Goal: Task Accomplishment & Management: Manage account settings

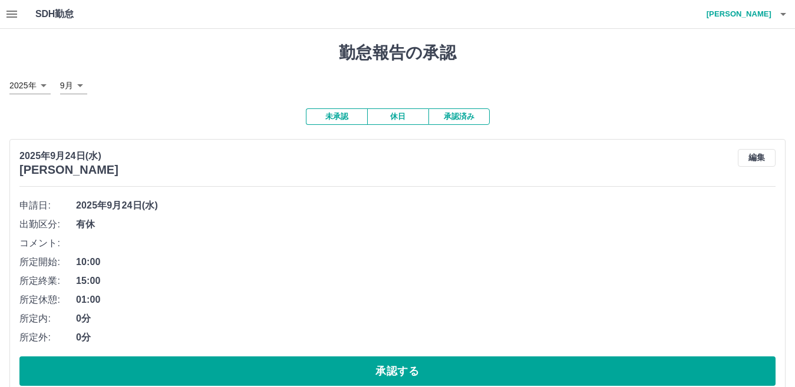
scroll to position [3562, 0]
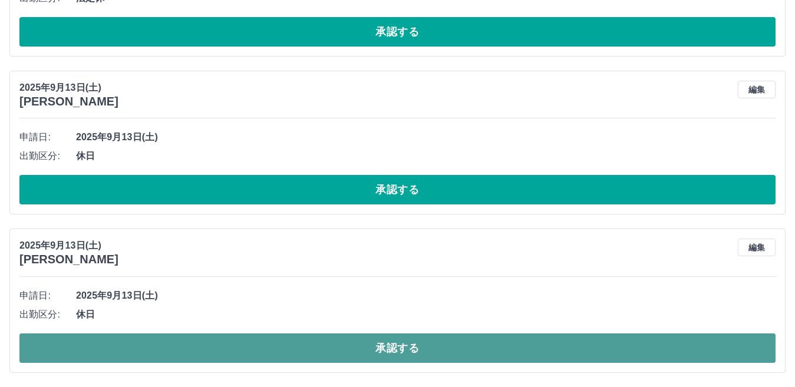
click at [573, 344] on button "承認する" at bounding box center [397, 348] width 756 height 29
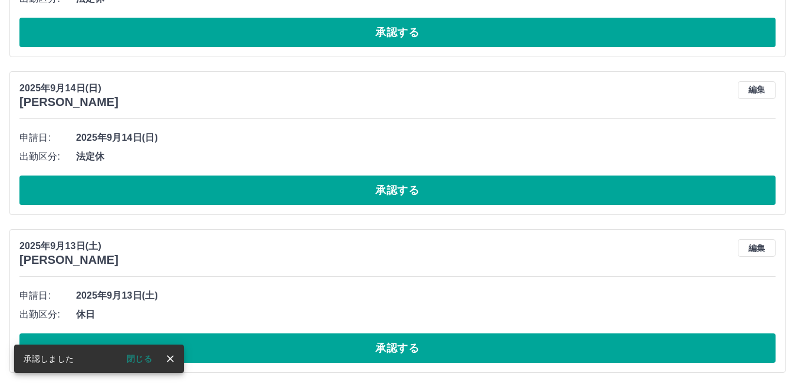
scroll to position [3403, 0]
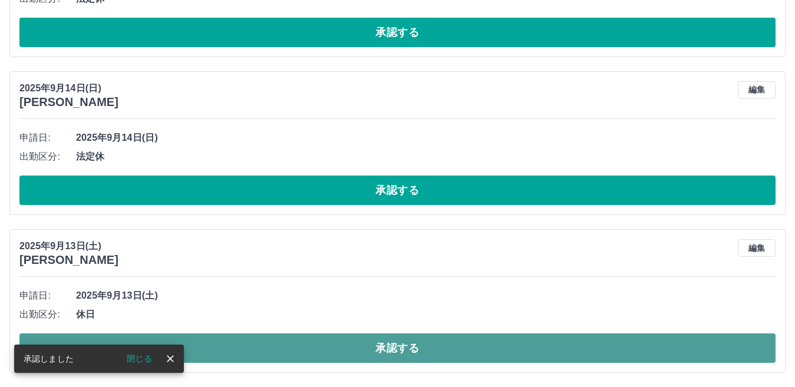
click at [580, 336] on button "承認する" at bounding box center [397, 348] width 756 height 29
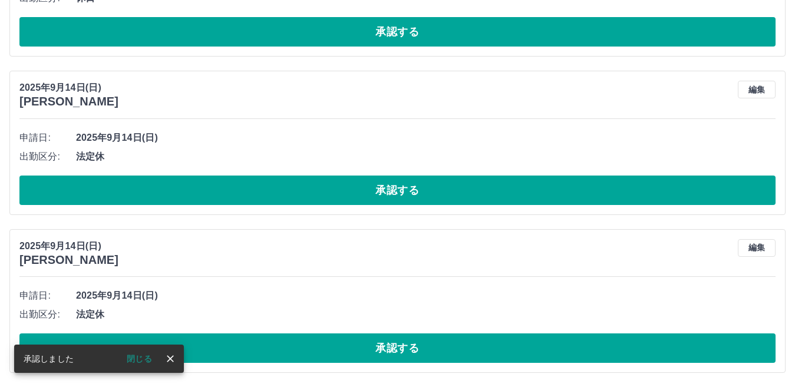
scroll to position [3245, 0]
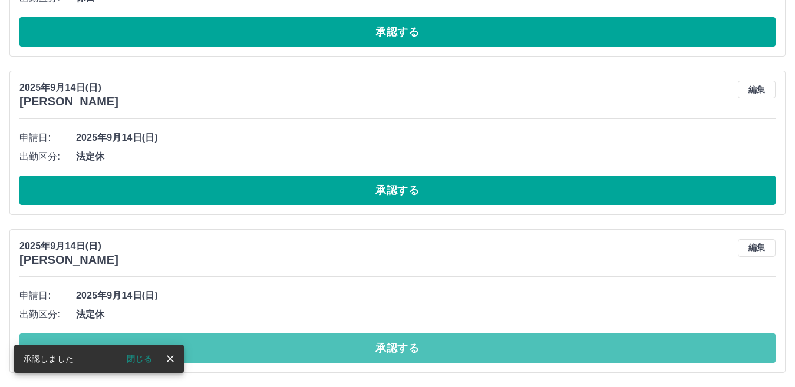
click at [552, 344] on button "承認する" at bounding box center [397, 348] width 756 height 29
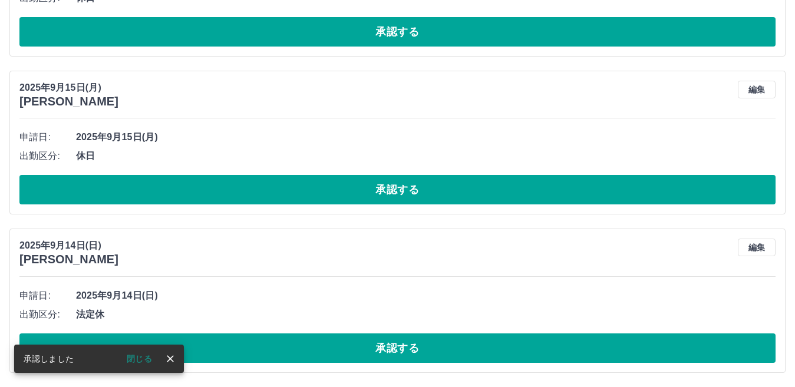
scroll to position [3087, 0]
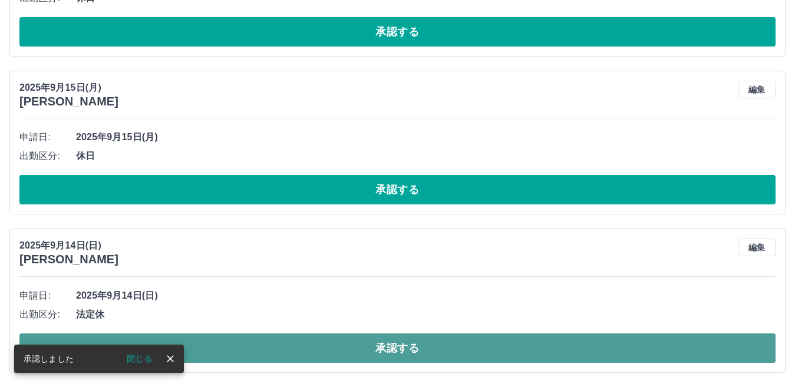
click at [550, 354] on button "承認する" at bounding box center [397, 348] width 756 height 29
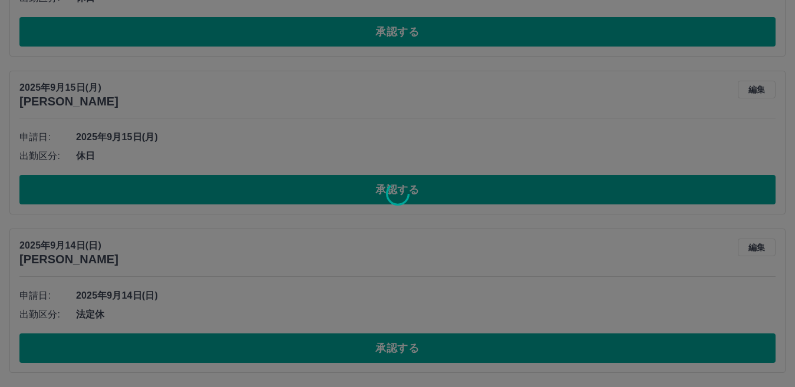
scroll to position [2929, 0]
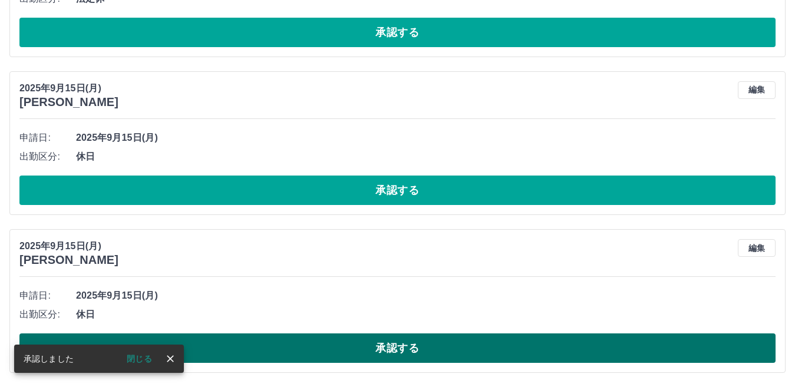
click at [543, 353] on button "承認する" at bounding box center [397, 348] width 756 height 29
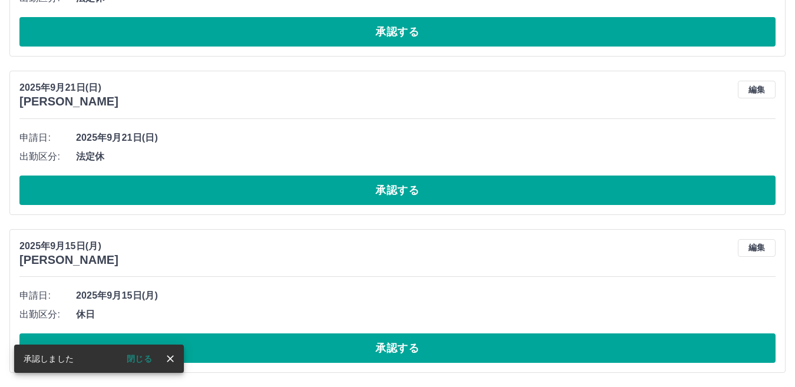
scroll to position [2771, 0]
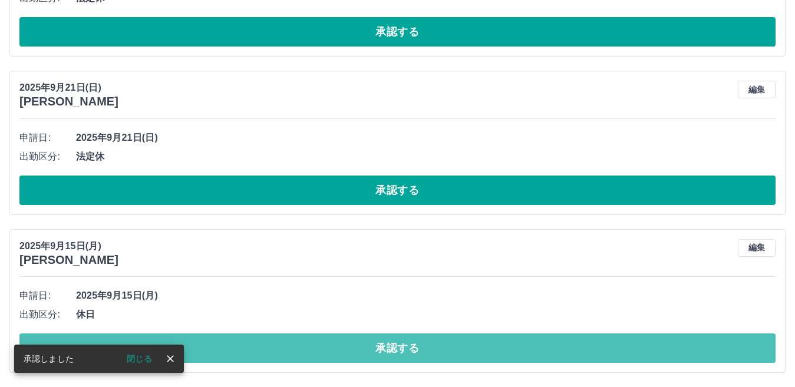
click at [545, 353] on button "承認する" at bounding box center [397, 348] width 756 height 29
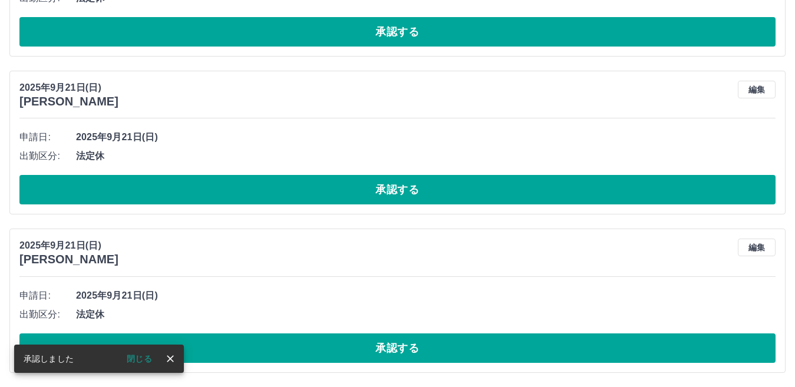
scroll to position [2613, 0]
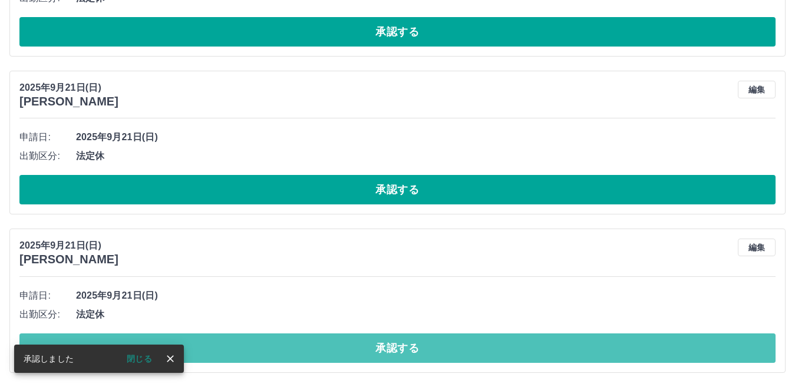
click at [549, 353] on button "承認する" at bounding box center [397, 348] width 756 height 29
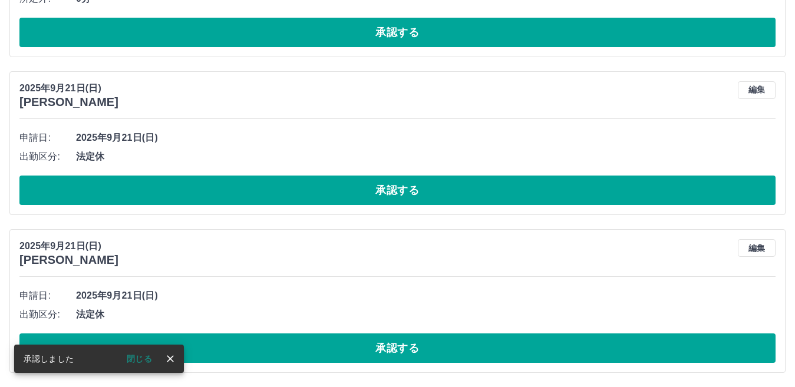
scroll to position [2454, 0]
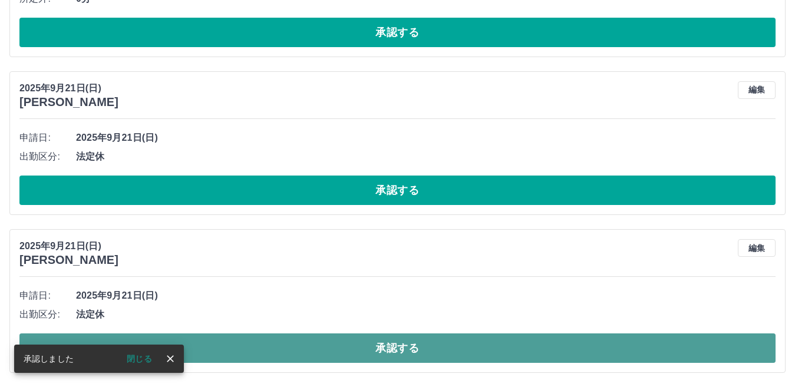
click at [554, 351] on button "承認する" at bounding box center [397, 348] width 756 height 29
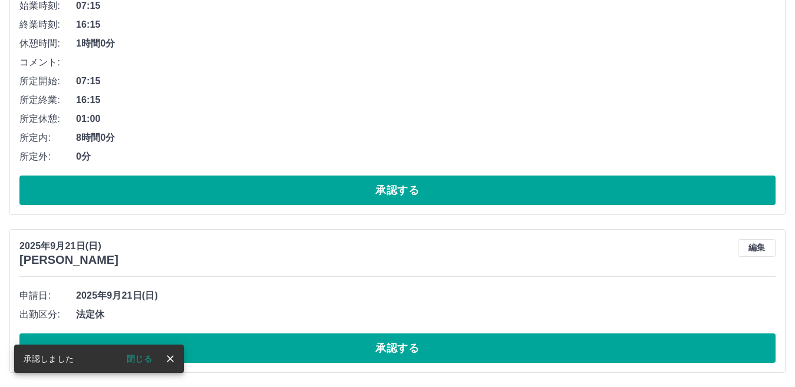
scroll to position [2296, 0]
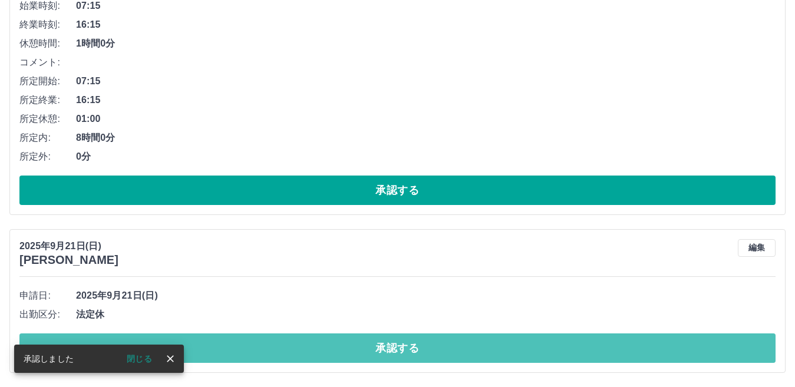
click at [597, 358] on button "承認する" at bounding box center [397, 348] width 756 height 29
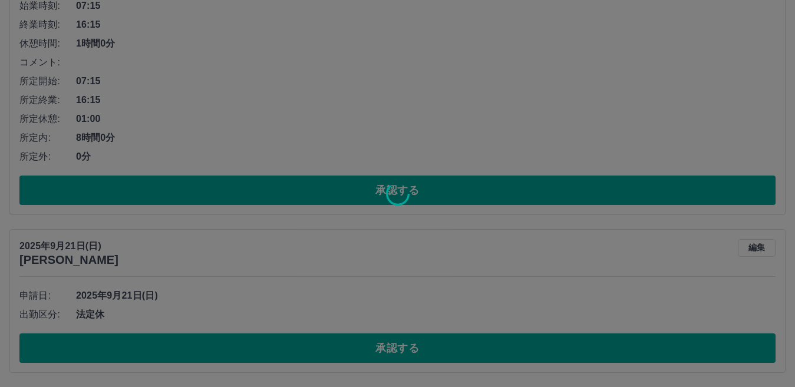
scroll to position [2138, 0]
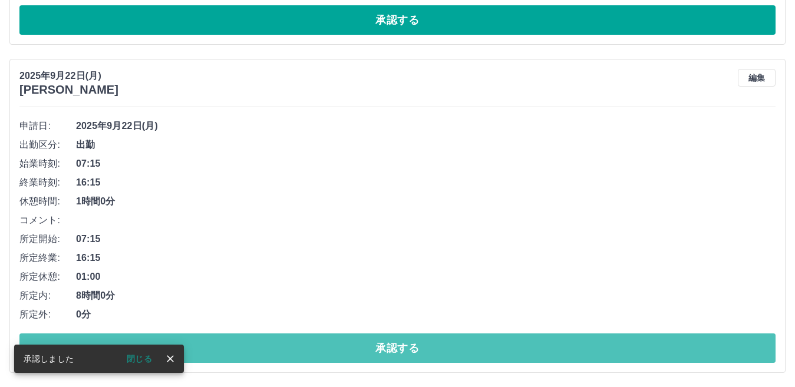
click at [602, 348] on button "承認する" at bounding box center [397, 348] width 756 height 29
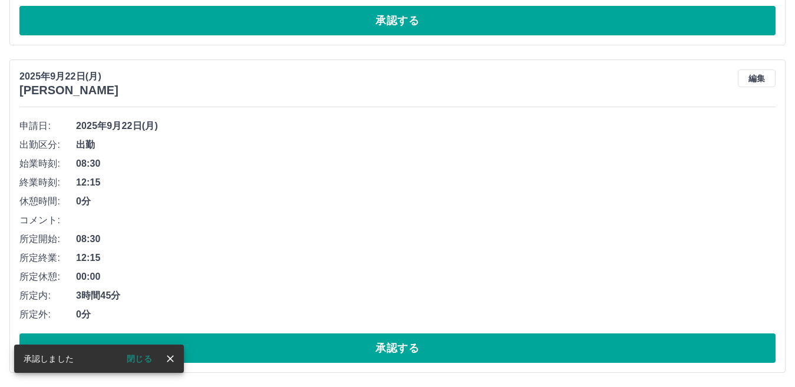
scroll to position [1810, 0]
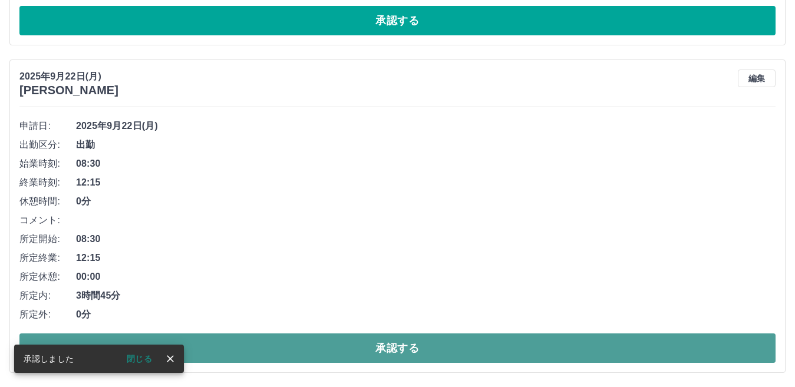
click at [617, 348] on button "承認する" at bounding box center [397, 348] width 756 height 29
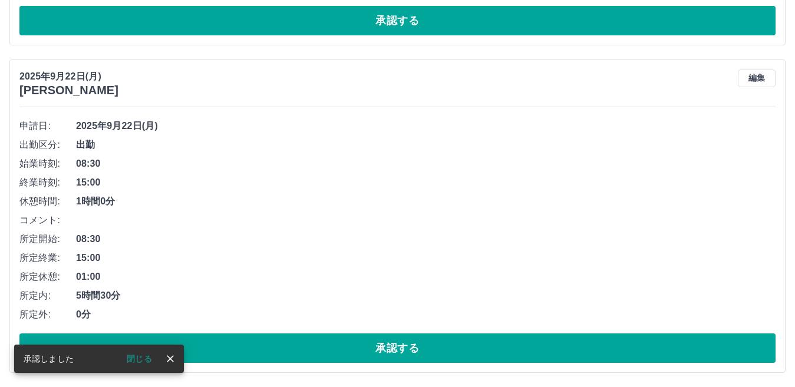
scroll to position [1482, 0]
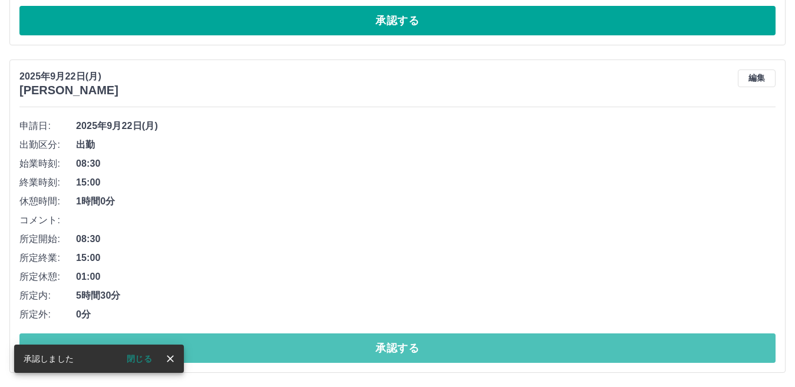
click at [643, 345] on button "承認する" at bounding box center [397, 348] width 756 height 29
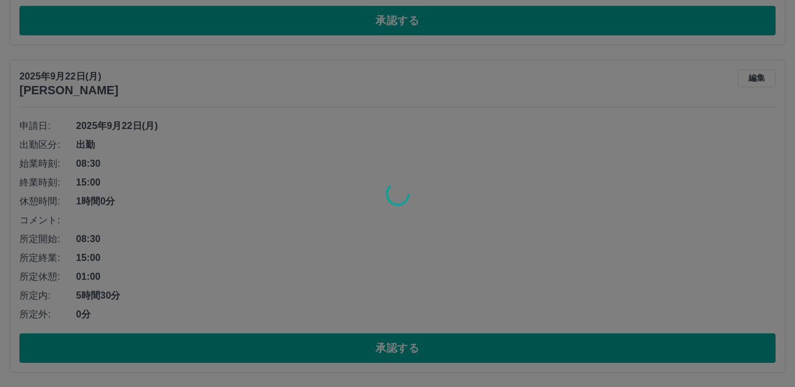
scroll to position [1155, 0]
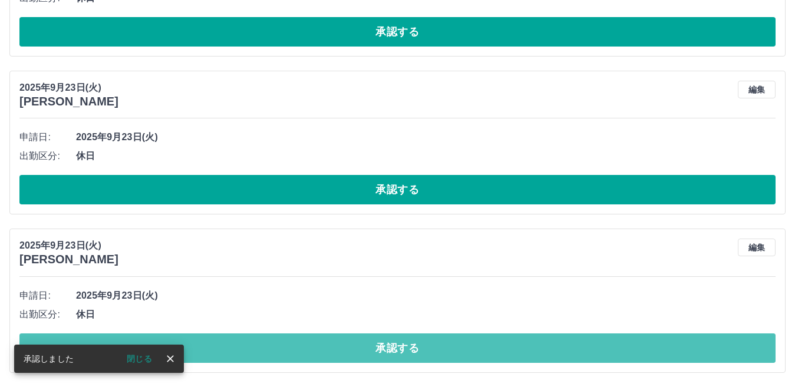
click at [643, 345] on button "承認する" at bounding box center [397, 348] width 756 height 29
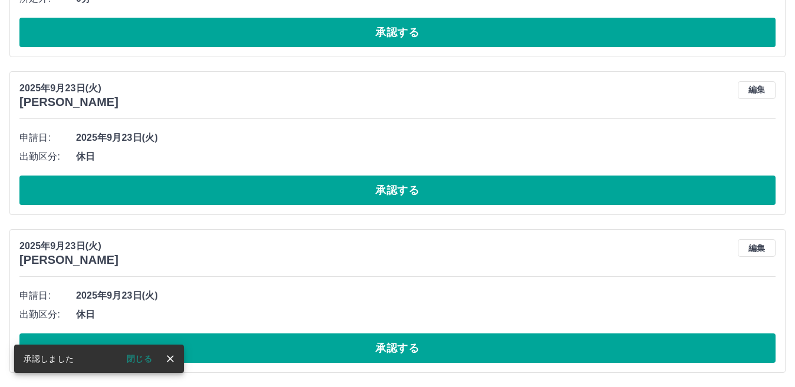
scroll to position [996, 0]
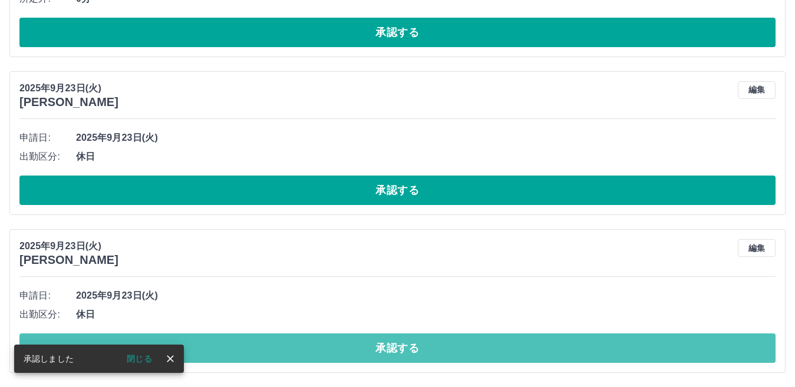
click at [644, 344] on button "承認する" at bounding box center [397, 348] width 756 height 29
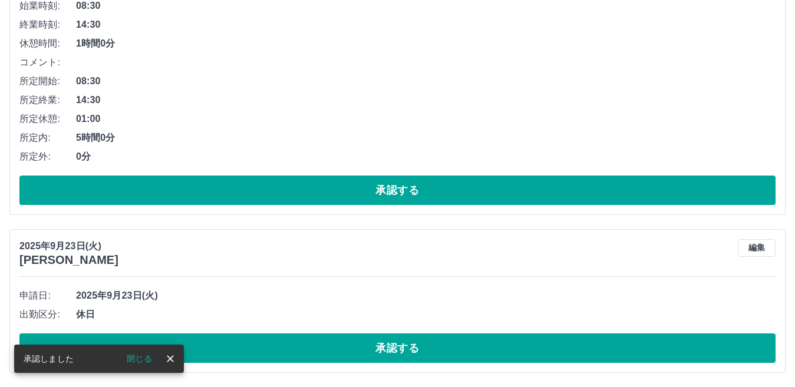
scroll to position [838, 0]
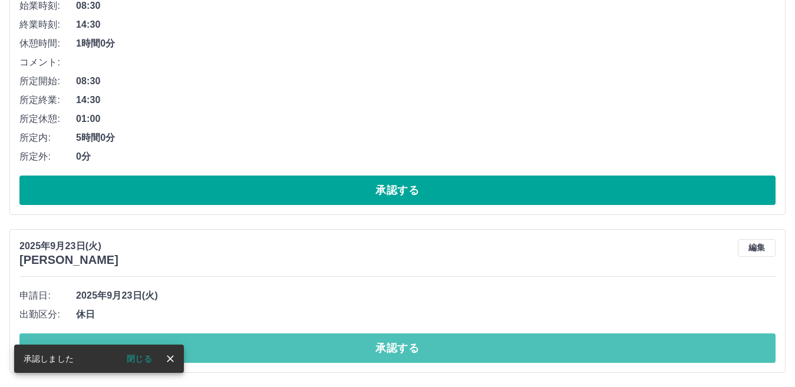
click at [654, 343] on button "承認する" at bounding box center [397, 348] width 756 height 29
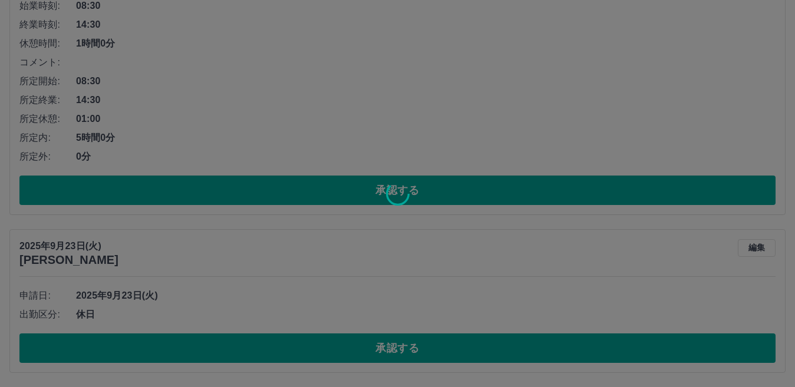
scroll to position [680, 0]
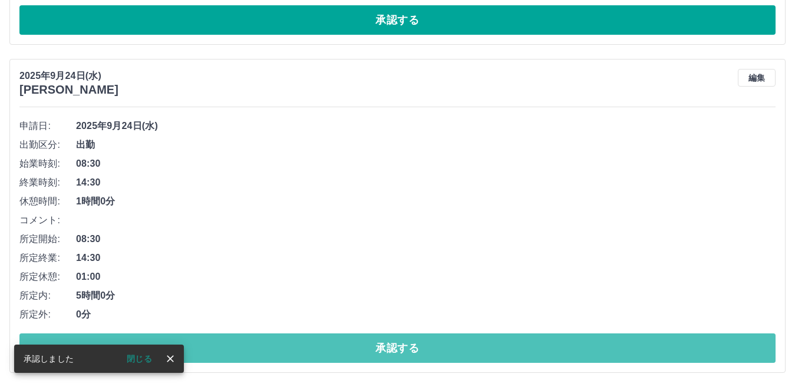
click at [668, 344] on button "承認する" at bounding box center [397, 348] width 756 height 29
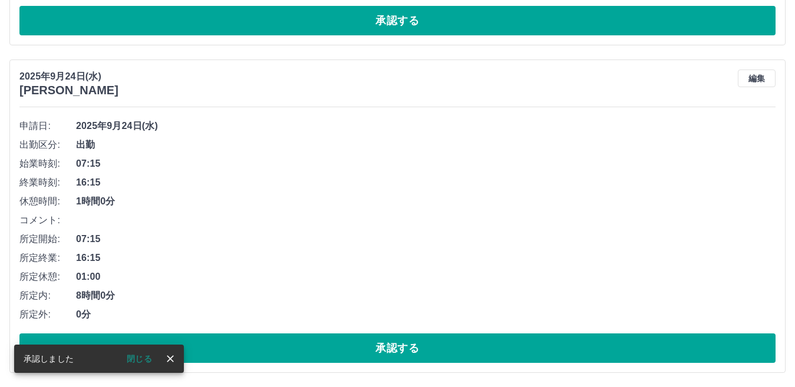
scroll to position [352, 0]
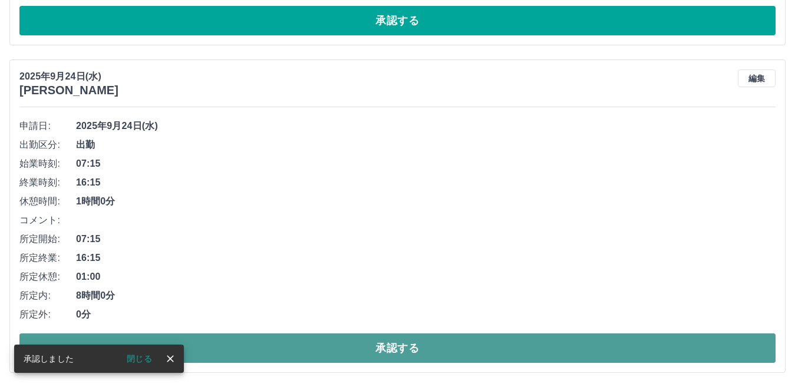
click at [675, 348] on button "承認する" at bounding box center [397, 348] width 756 height 29
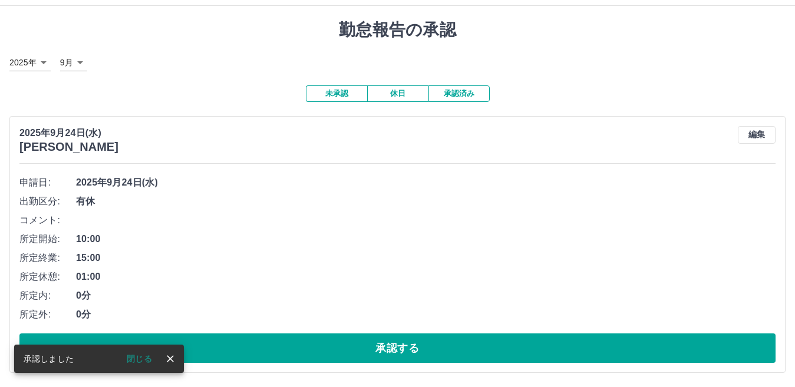
scroll to position [24, 0]
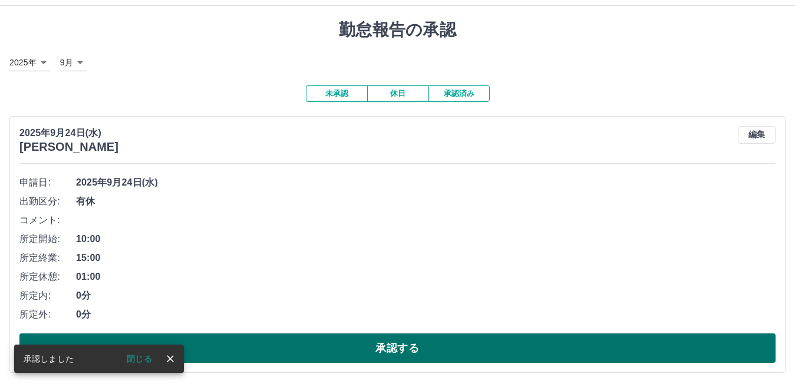
click at [674, 345] on button "承認する" at bounding box center [397, 348] width 756 height 29
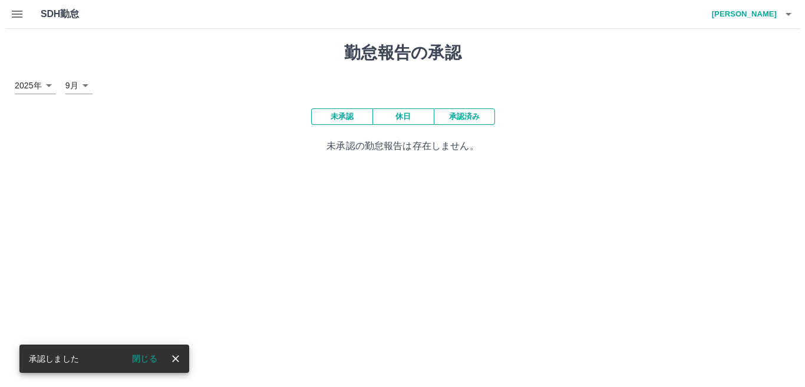
scroll to position [0, 0]
